Goal: Transaction & Acquisition: Purchase product/service

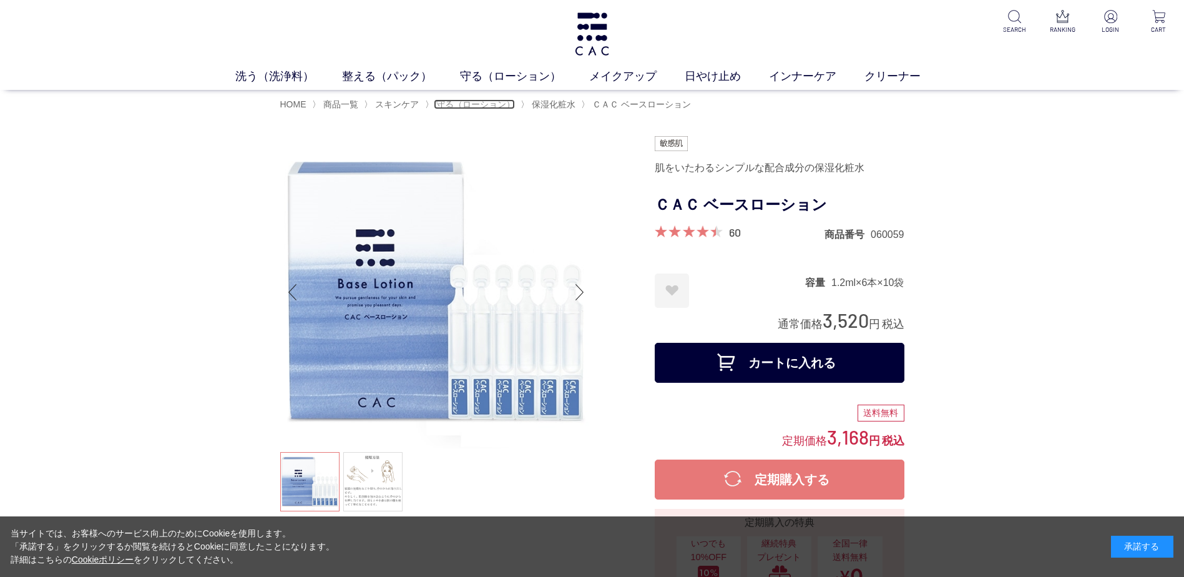
click at [478, 103] on span "守る（ローション）" at bounding box center [475, 104] width 79 height 10
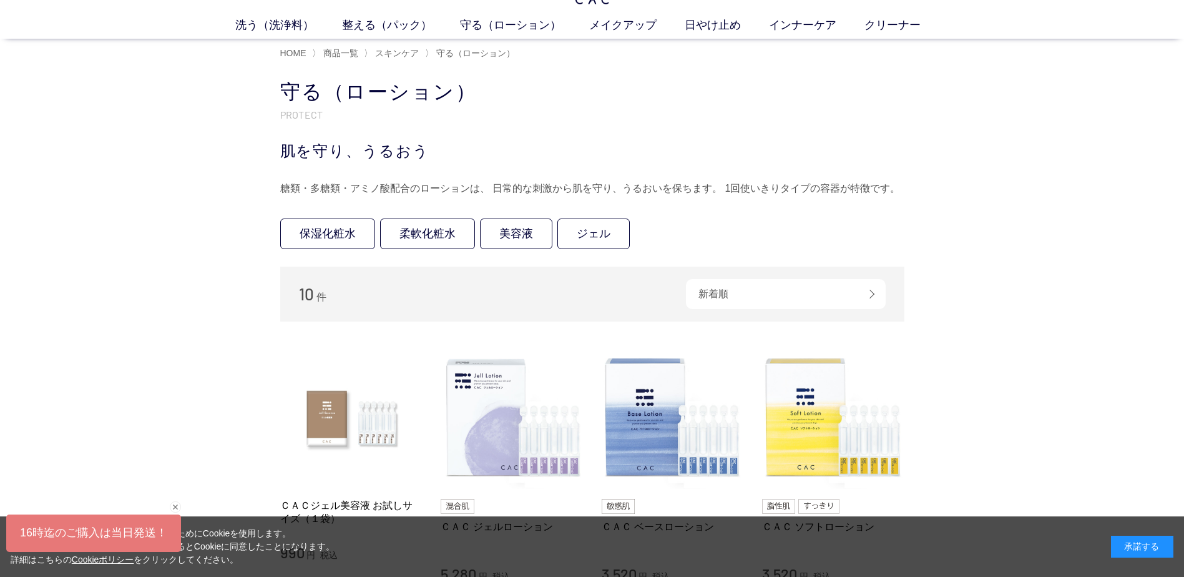
scroll to position [62, 0]
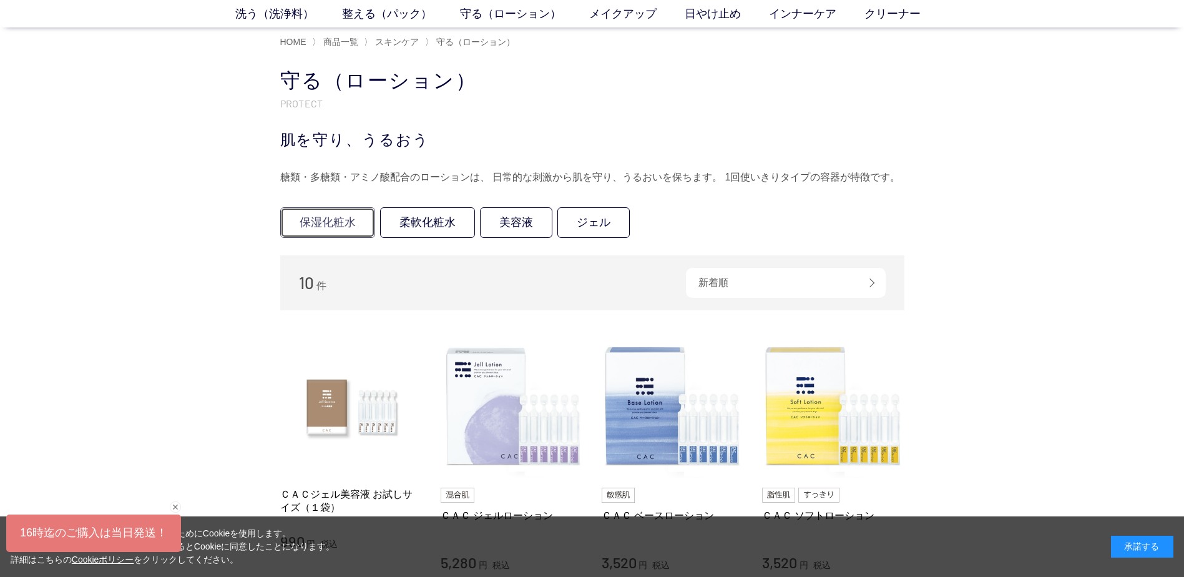
click at [345, 220] on link "保湿化粧水" at bounding box center [327, 222] width 95 height 31
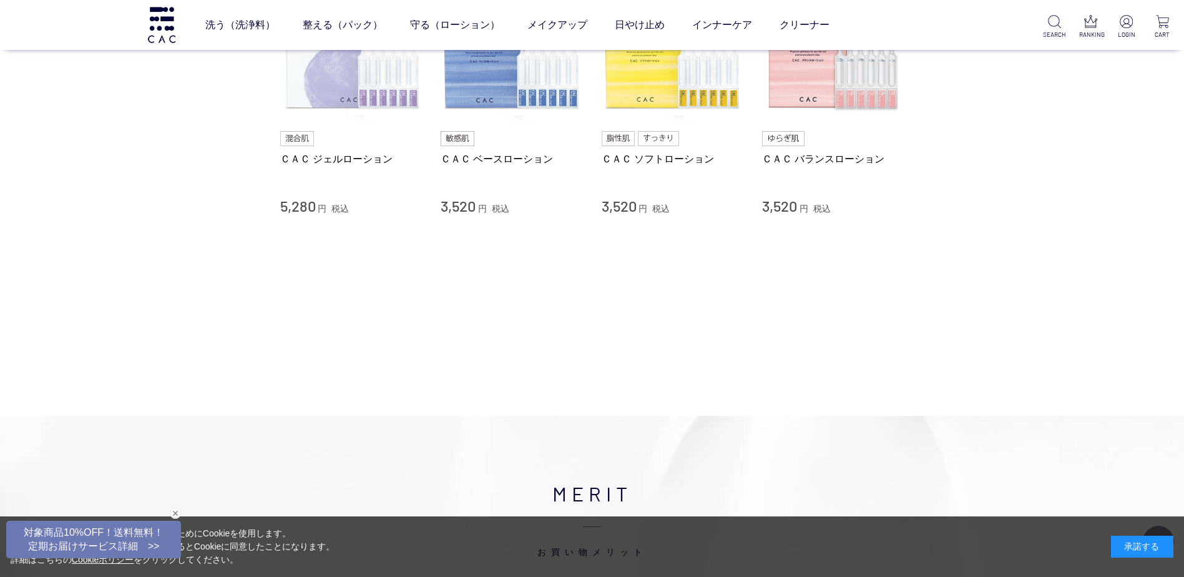
scroll to position [187, 0]
click at [500, 152] on link "ＣＡＣ ベースローション" at bounding box center [512, 157] width 142 height 13
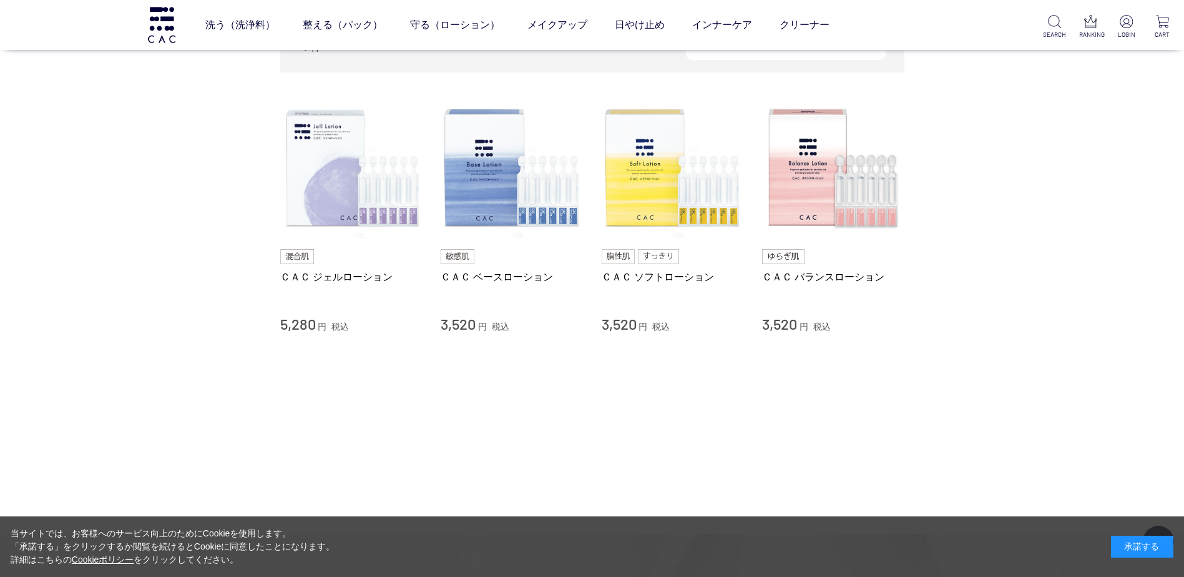
scroll to position [0, 0]
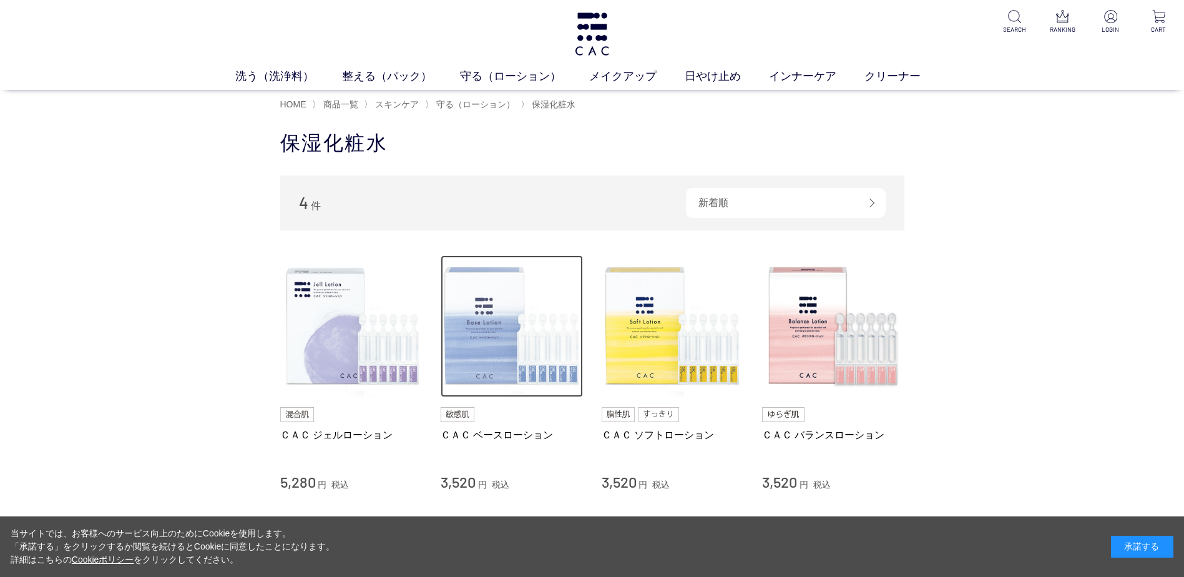
click at [497, 344] on img at bounding box center [512, 326] width 142 height 142
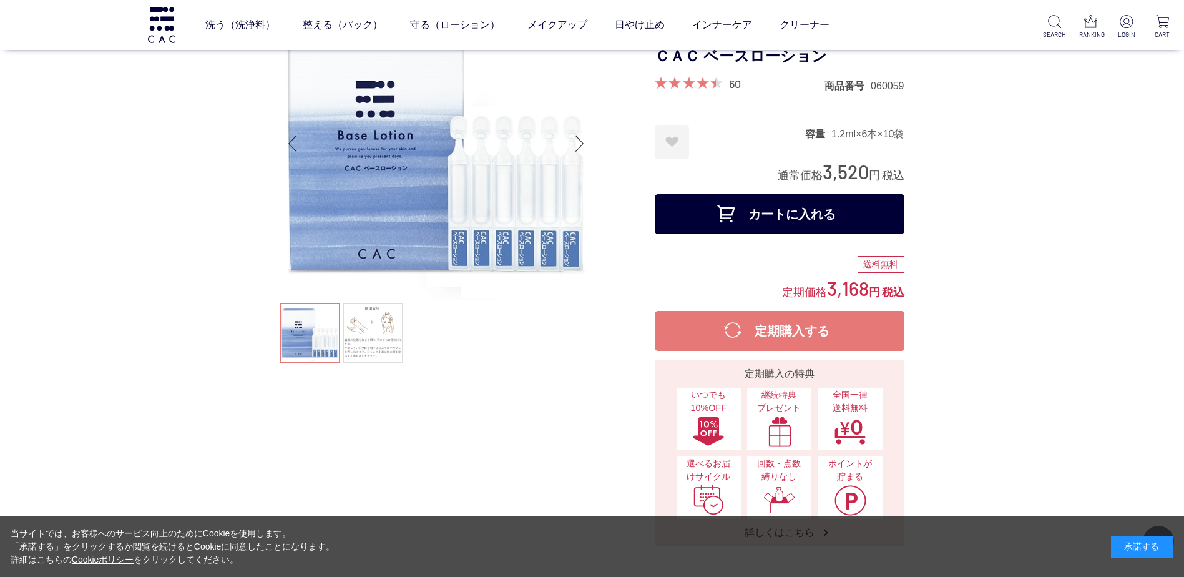
scroll to position [125, 0]
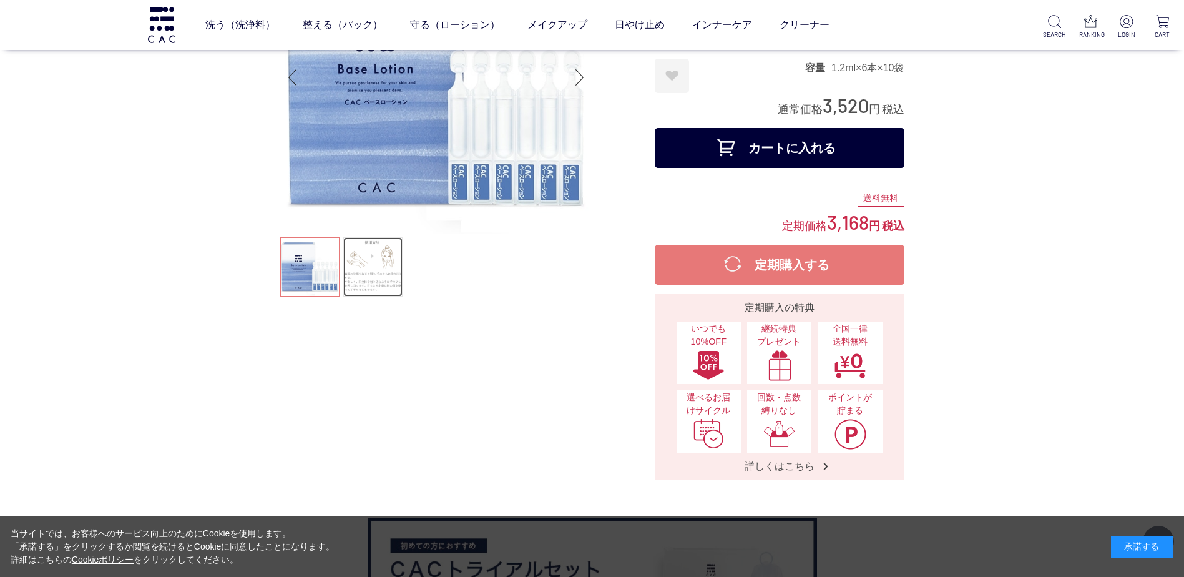
click at [384, 270] on link at bounding box center [372, 266] width 59 height 59
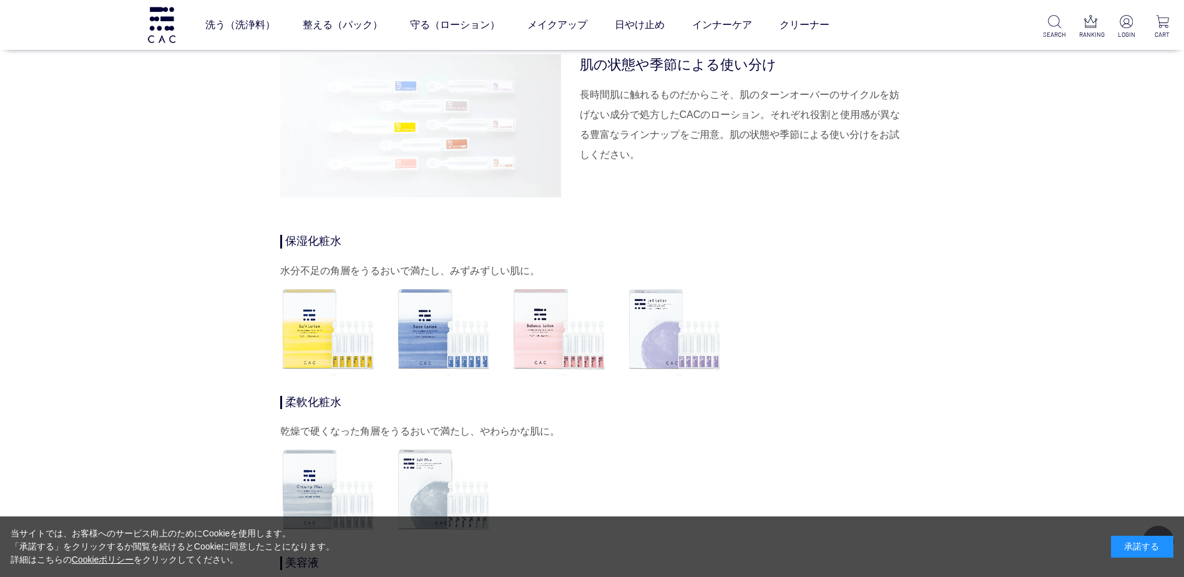
scroll to position [3869, 0]
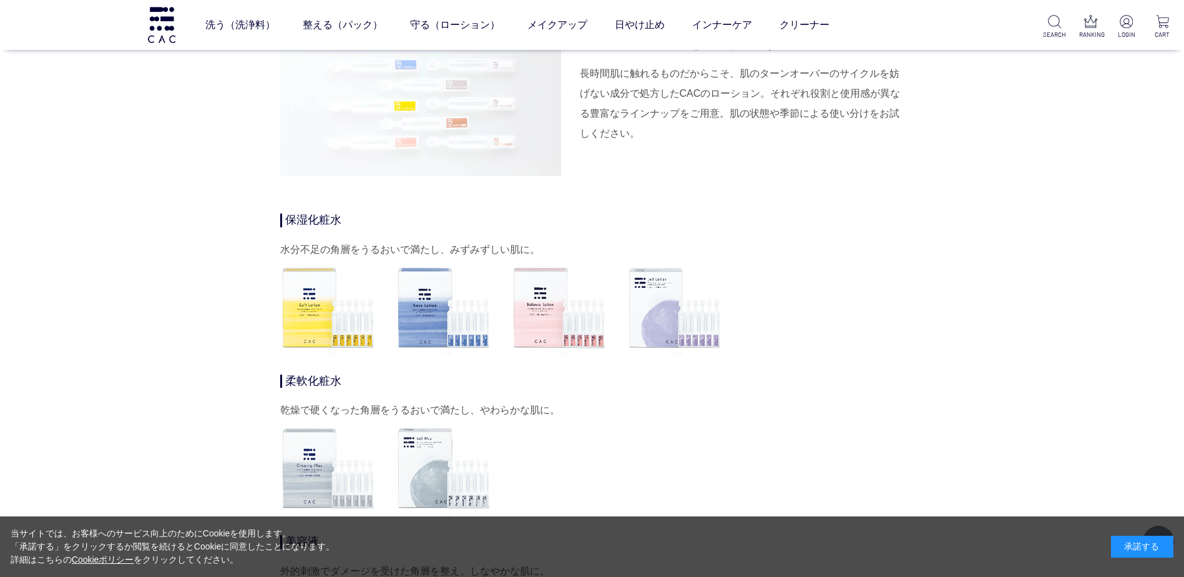
click at [300, 328] on img at bounding box center [328, 308] width 96 height 96
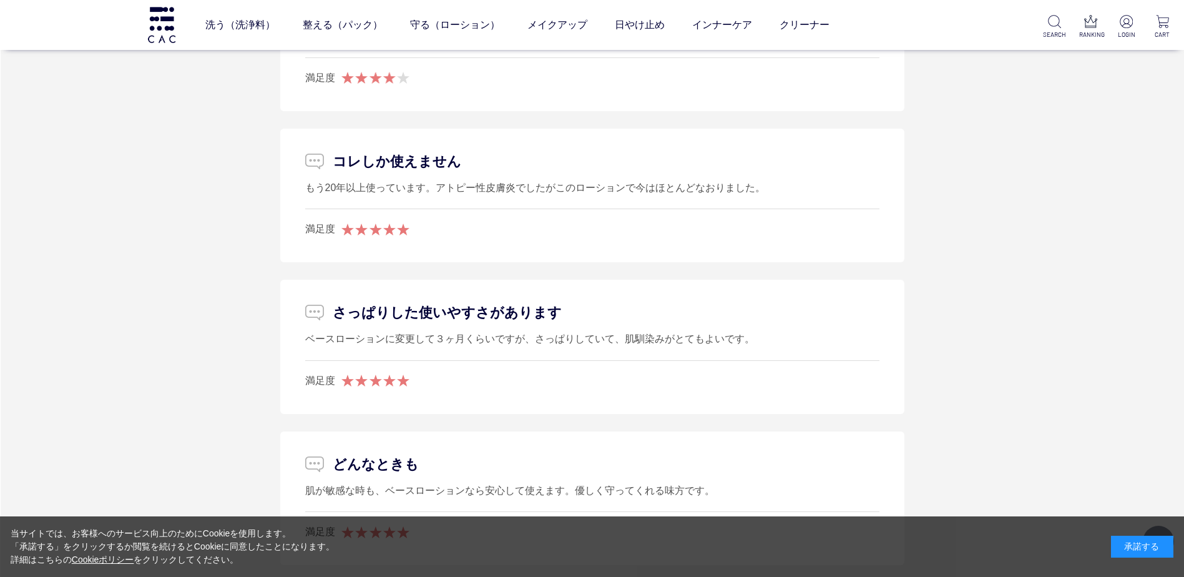
scroll to position [7113, 0]
